Goal: Book appointment/travel/reservation

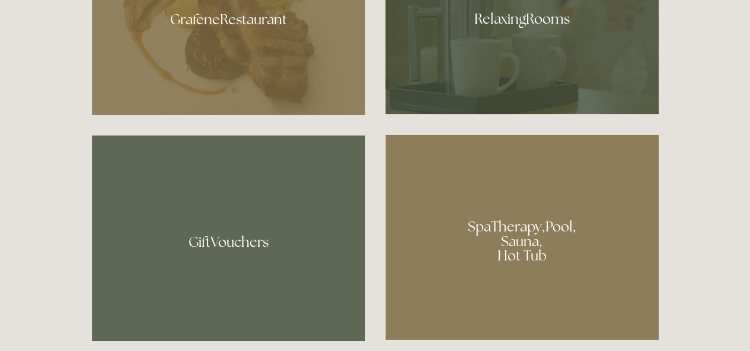
scroll to position [652, 0]
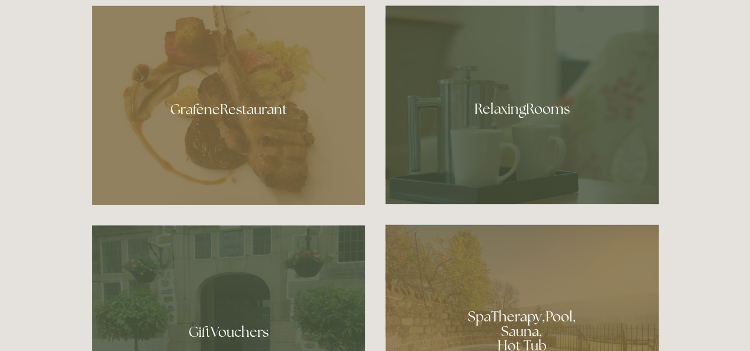
click at [221, 119] on div at bounding box center [228, 105] width 273 height 200
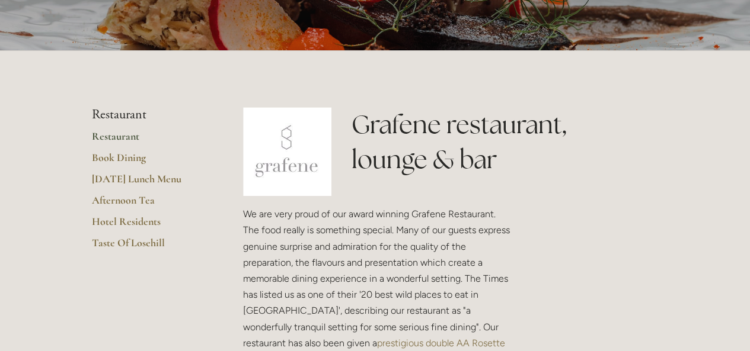
scroll to position [296, 0]
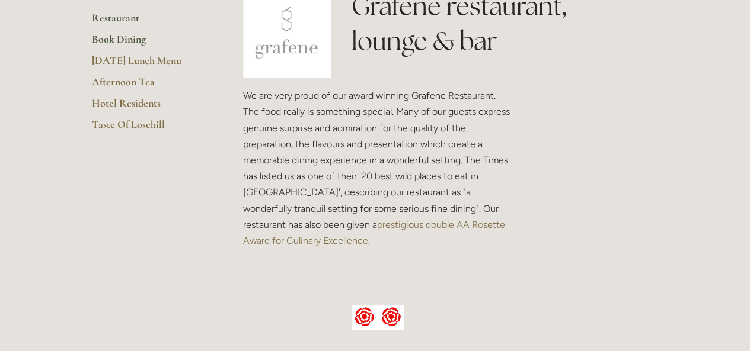
click at [108, 39] on link "Book Dining" at bounding box center [148, 43] width 113 height 21
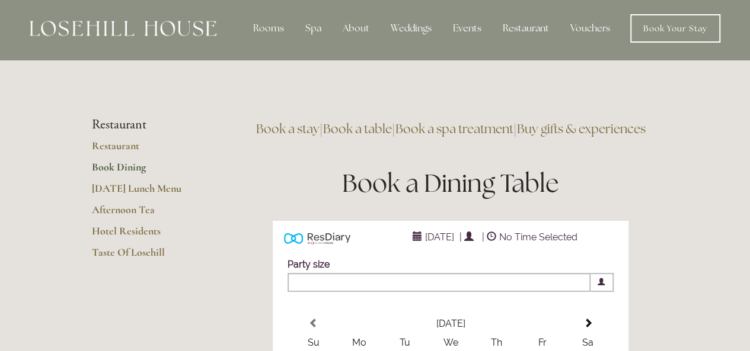
scroll to position [119, 0]
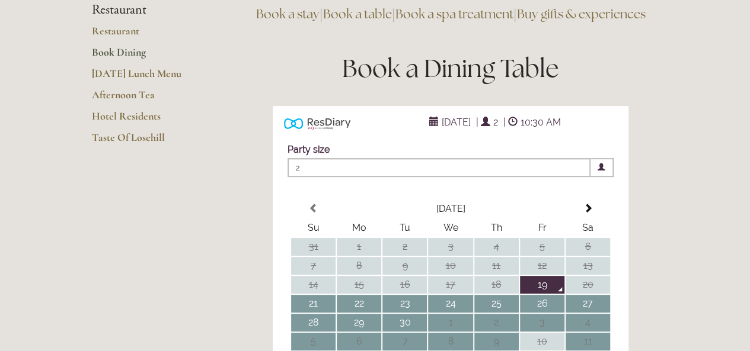
click at [601, 171] on span at bounding box center [601, 168] width 8 height 8
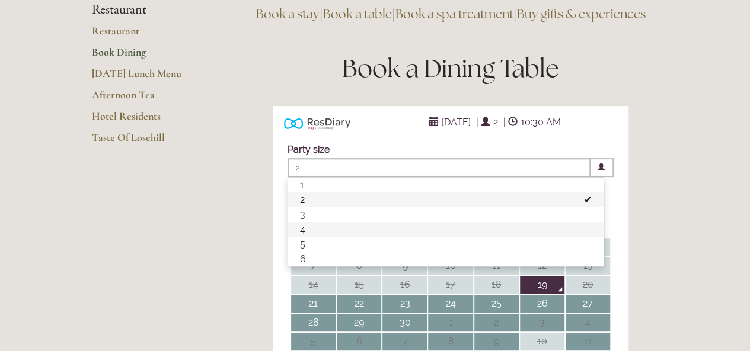
click at [310, 237] on li "4" at bounding box center [445, 229] width 315 height 15
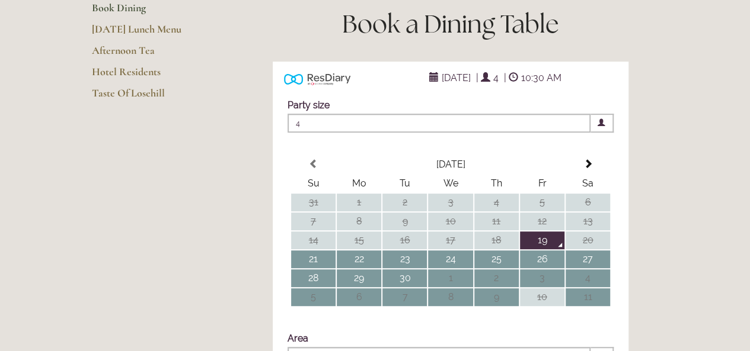
scroll to position [237, 0]
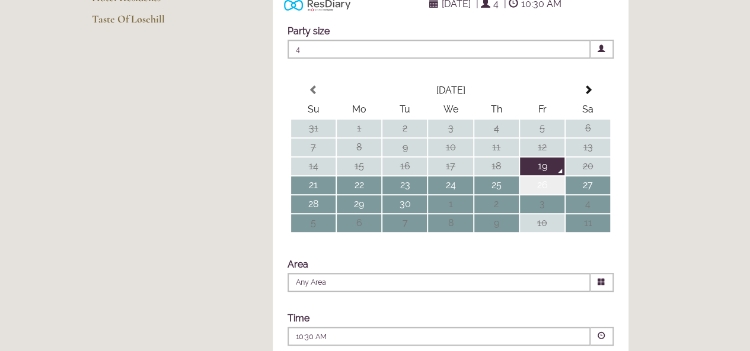
click at [541, 194] on td "26" at bounding box center [542, 186] width 44 height 18
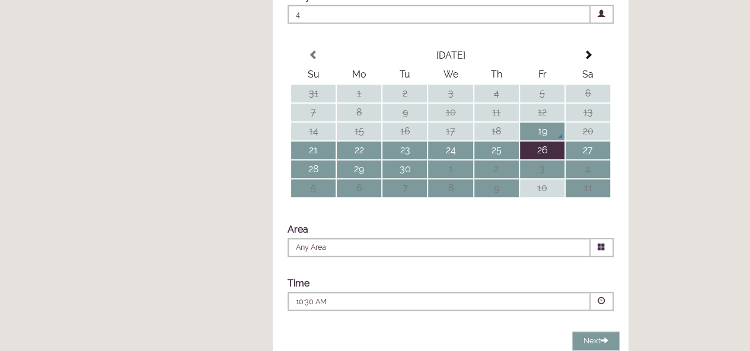
scroll to position [296, 0]
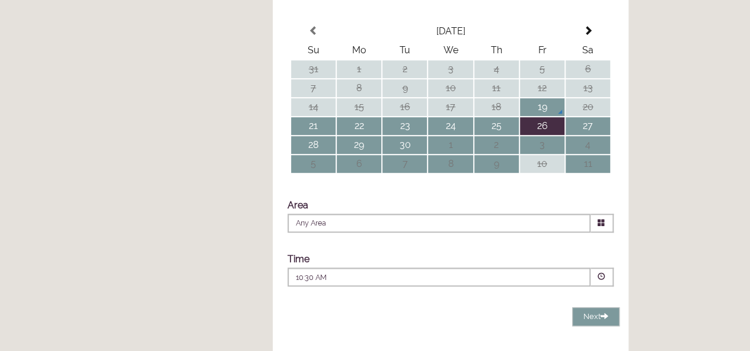
click at [603, 227] on icon at bounding box center [601, 223] width 8 height 8
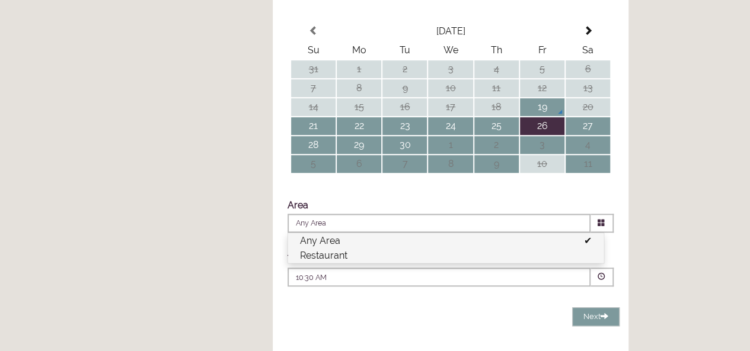
click at [488, 263] on li "Restaurant" at bounding box center [445, 255] width 315 height 15
type input "Restaurant"
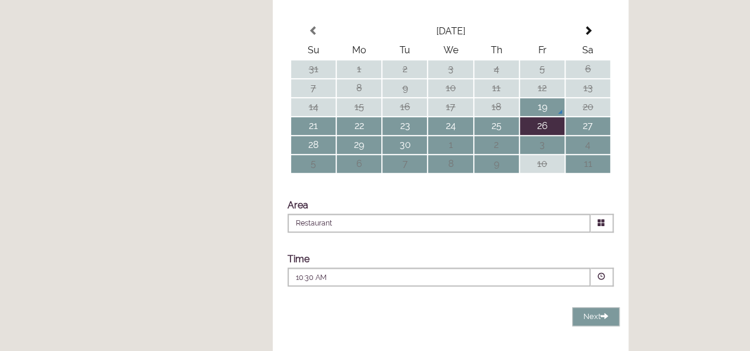
click at [598, 281] on span at bounding box center [601, 277] width 8 height 8
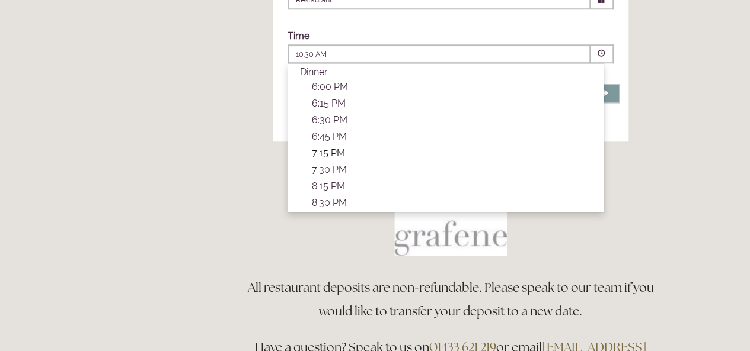
scroll to position [593, 0]
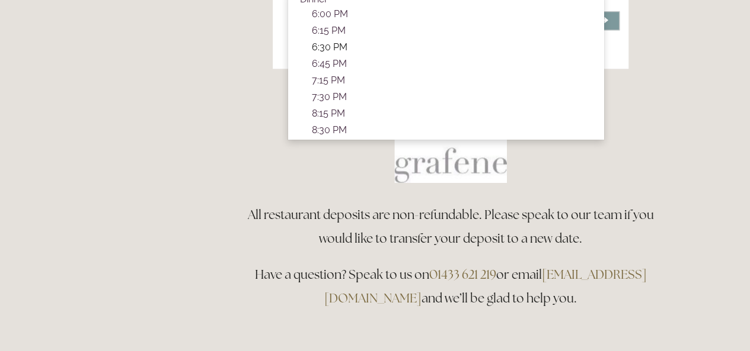
click at [363, 53] on p "6:30 PM" at bounding box center [452, 46] width 280 height 11
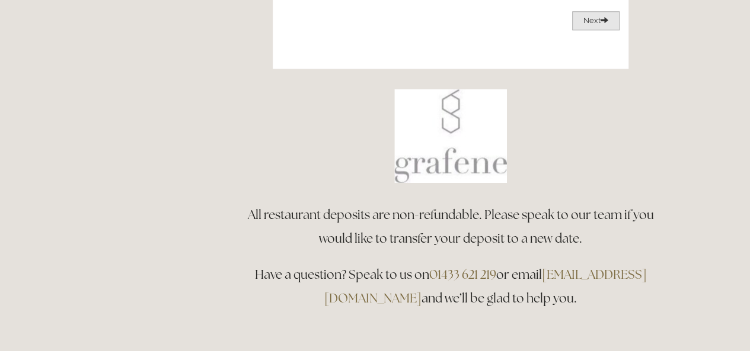
click at [585, 31] on button "Next Loading..." at bounding box center [595, 21] width 47 height 20
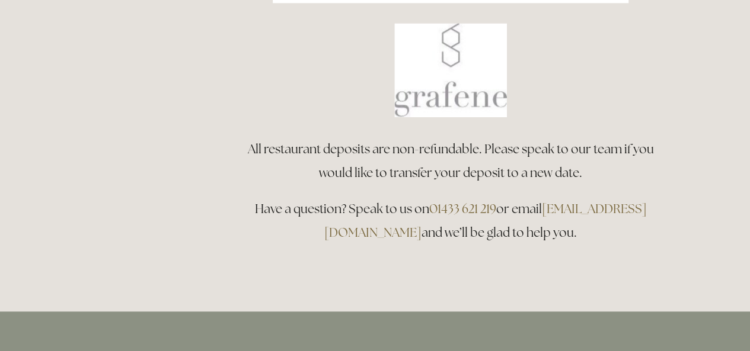
scroll to position [526, 0]
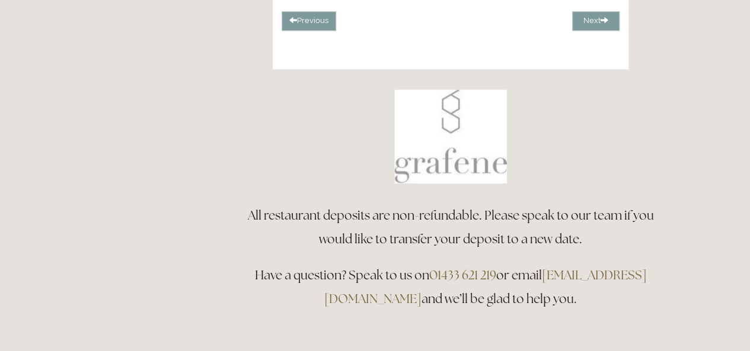
click at [390, 307] on link "[EMAIL_ADDRESS][DOMAIN_NAME]" at bounding box center [485, 287] width 322 height 40
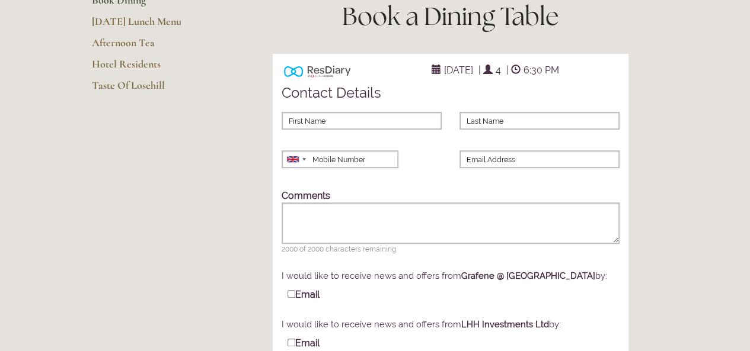
scroll to position [0, 0]
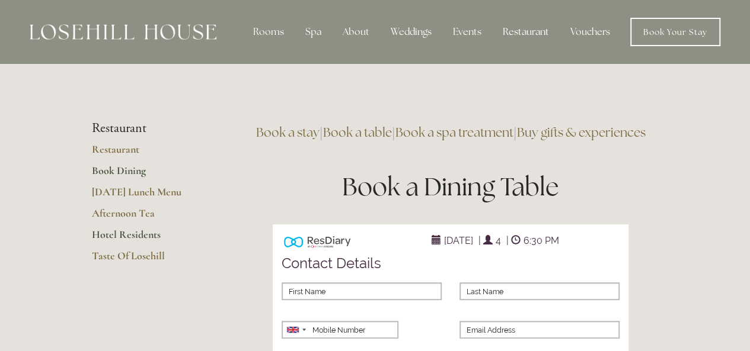
click at [107, 232] on link "Hotel Residents" at bounding box center [148, 238] width 113 height 21
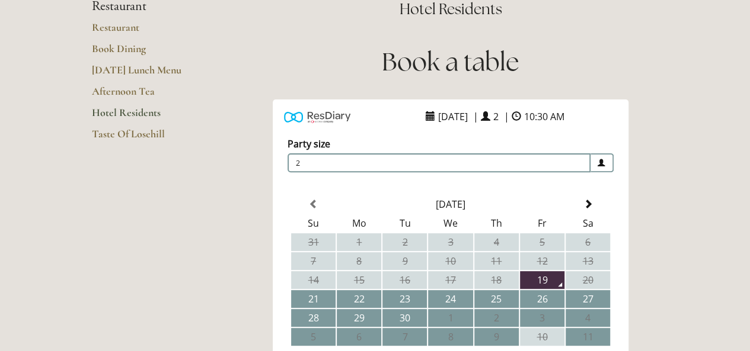
scroll to position [59, 0]
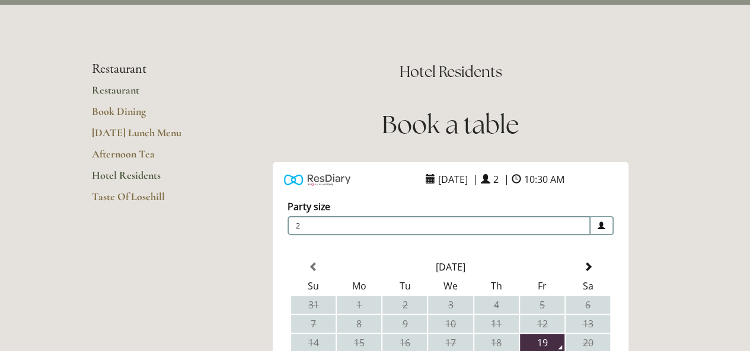
click at [100, 89] on link "Restaurant" at bounding box center [148, 94] width 113 height 21
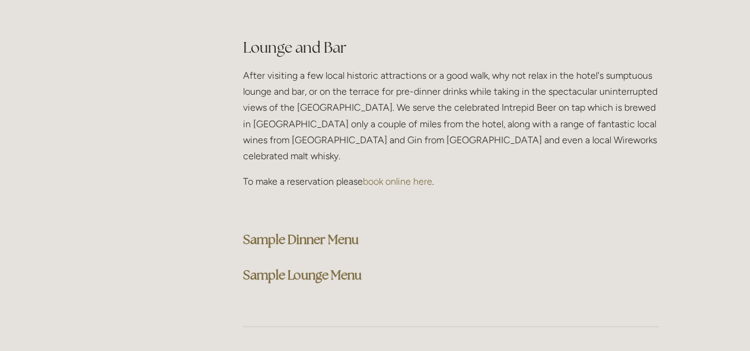
scroll to position [3022, 0]
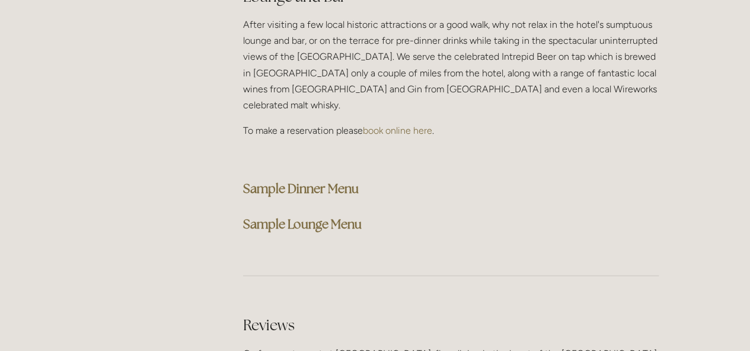
click at [312, 181] on strong "Sample Dinner Menu" at bounding box center [301, 189] width 116 height 16
